Goal: Find specific page/section: Find specific page/section

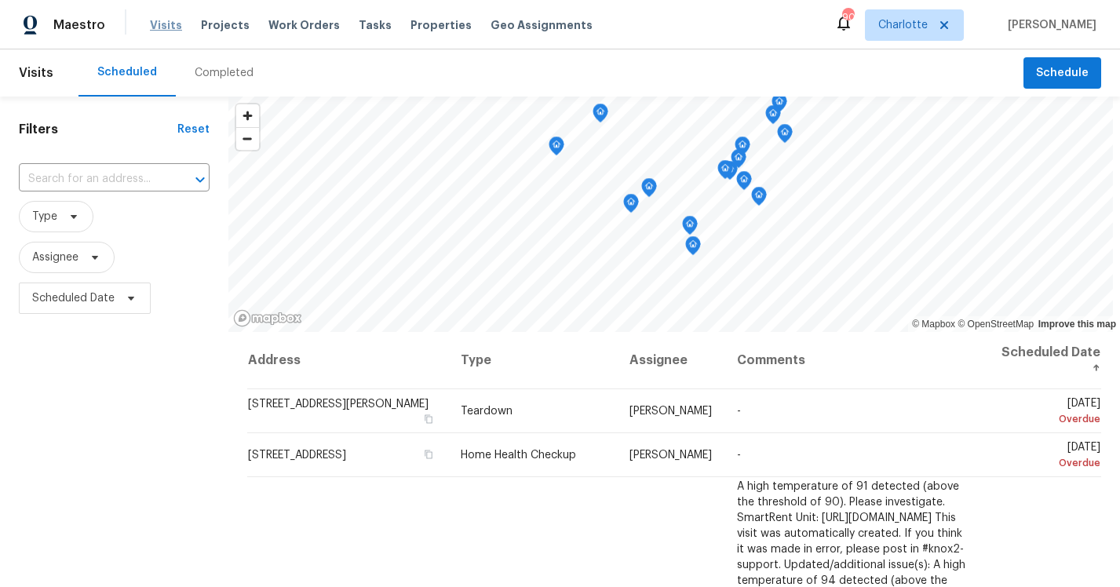
click at [161, 26] on span "Visits" at bounding box center [166, 25] width 32 height 16
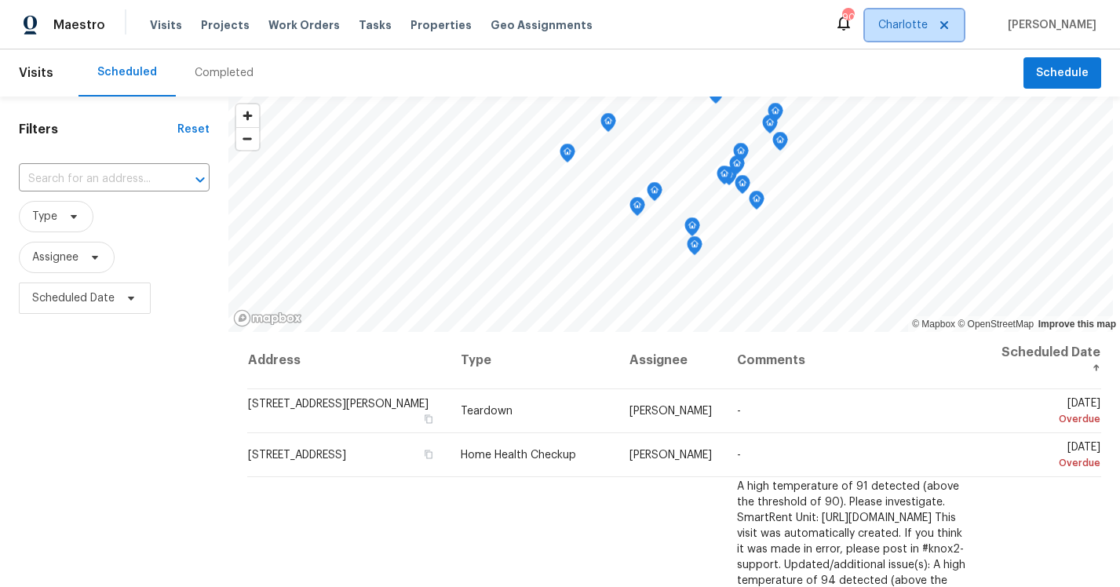
click at [940, 21] on icon at bounding box center [944, 25] width 13 height 13
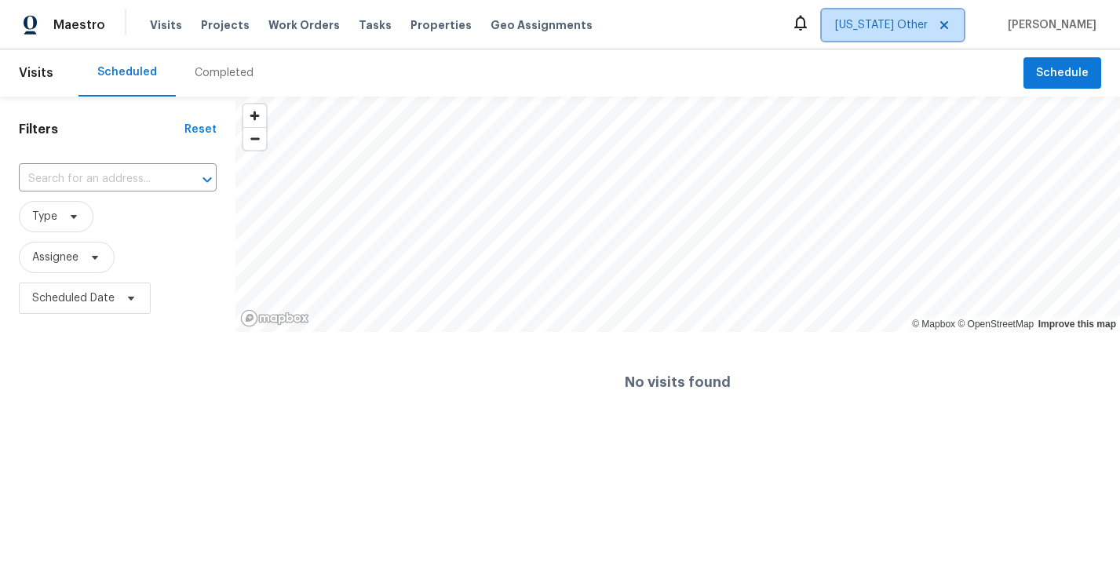
click at [898, 25] on span "[US_STATE] Other" at bounding box center [881, 25] width 93 height 16
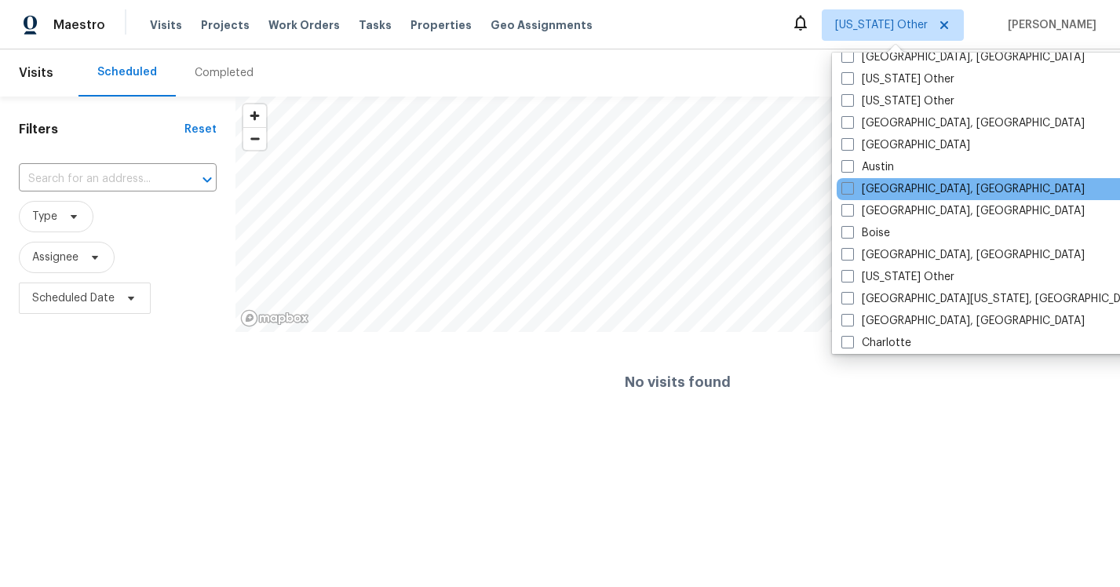
scroll to position [104, 0]
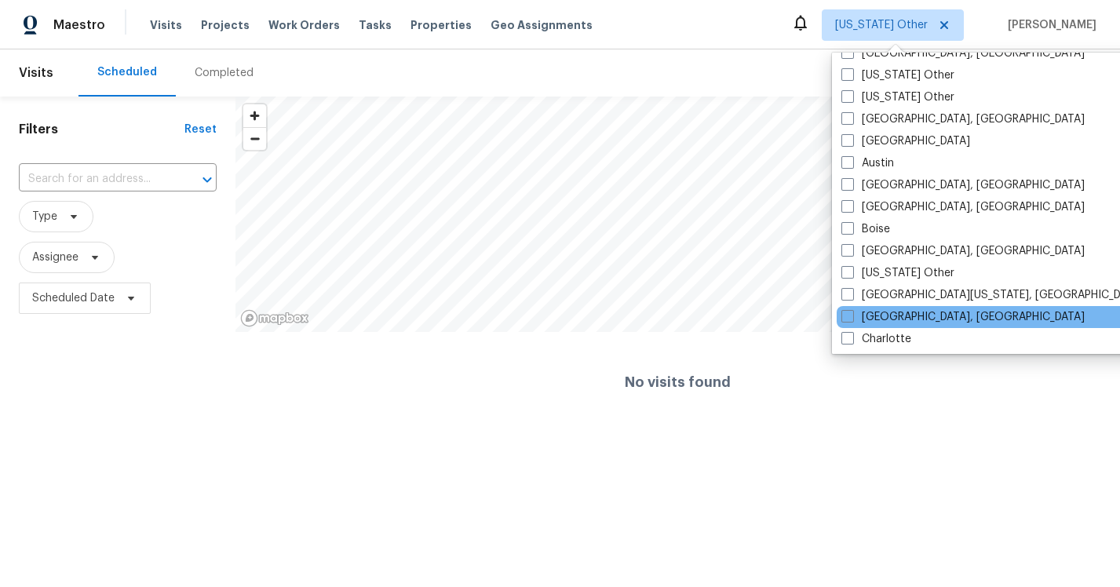
click at [848, 307] on div "[GEOGRAPHIC_DATA], [GEOGRAPHIC_DATA]" at bounding box center [995, 317] width 316 height 22
click at [848, 310] on span at bounding box center [848, 316] width 13 height 13
click at [848, 310] on input "[GEOGRAPHIC_DATA], [GEOGRAPHIC_DATA]" at bounding box center [847, 314] width 10 height 10
checkbox input "true"
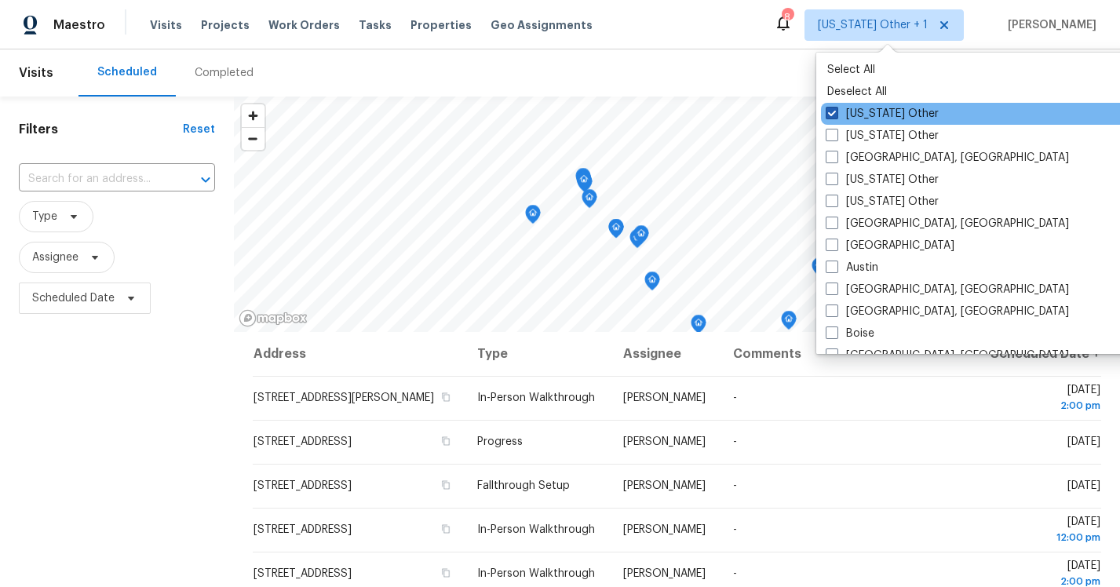
click at [832, 112] on span at bounding box center [832, 113] width 13 height 13
click at [832, 112] on input "[US_STATE] Other" at bounding box center [831, 111] width 10 height 10
checkbox input "false"
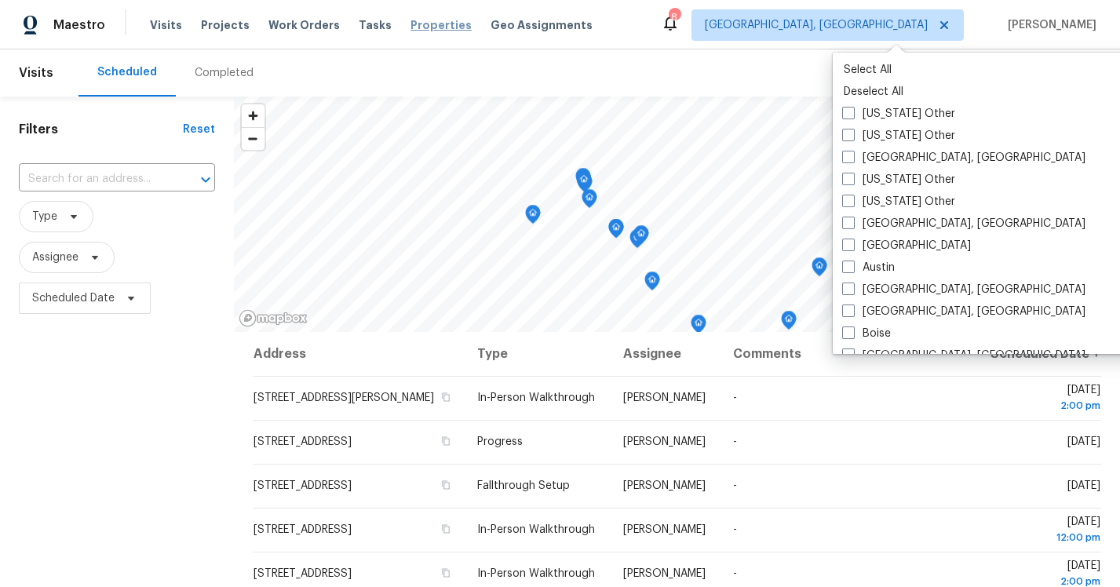
click at [416, 24] on span "Properties" at bounding box center [441, 25] width 61 height 16
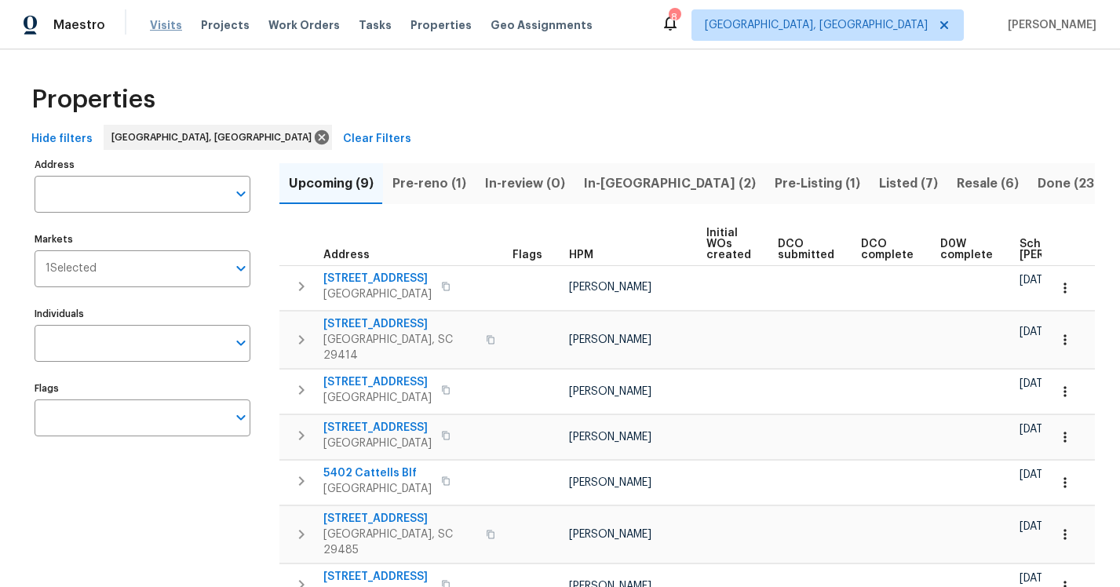
click at [157, 28] on span "Visits" at bounding box center [166, 25] width 32 height 16
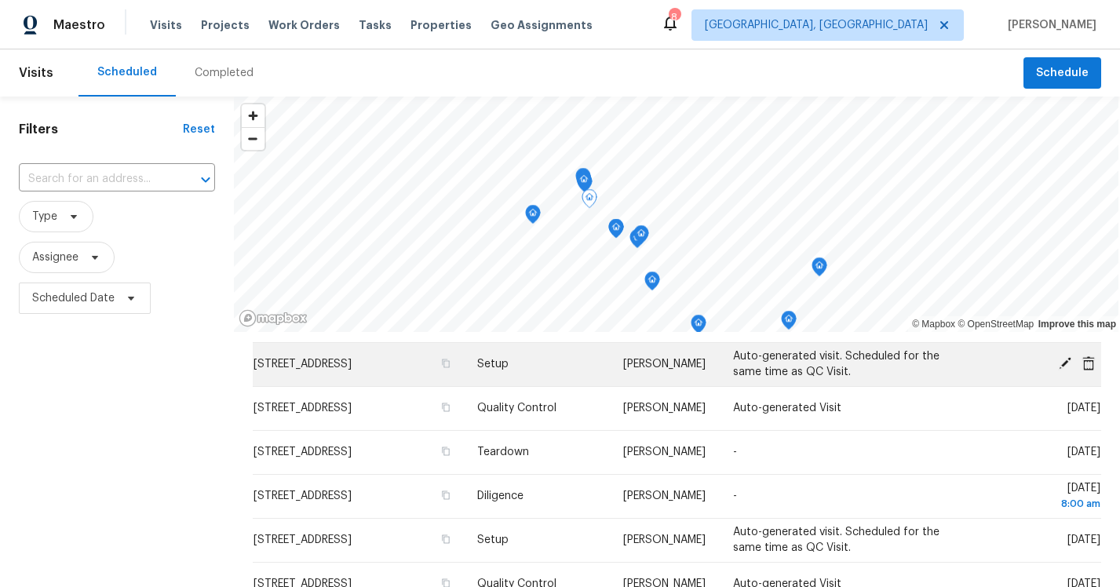
scroll to position [299, 0]
